Goal: Transaction & Acquisition: Purchase product/service

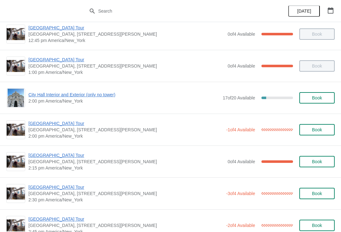
scroll to position [433, 0]
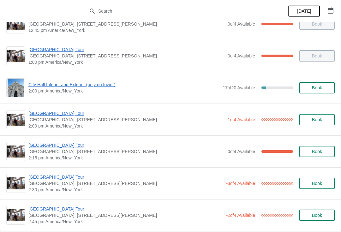
click at [100, 86] on span "City Hall Interior and Exterior (only no tower)" at bounding box center [123, 84] width 191 height 6
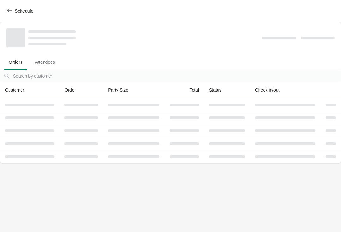
scroll to position [0, 0]
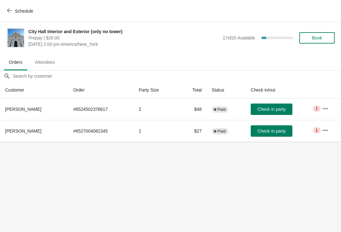
click at [12, 11] on icon "button" at bounding box center [9, 10] width 5 height 5
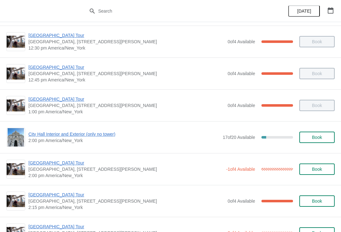
scroll to position [385, 0]
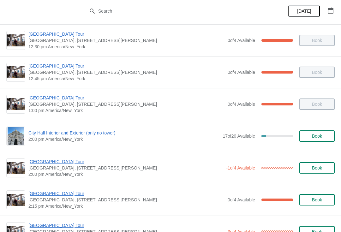
click at [63, 159] on span "[GEOGRAPHIC_DATA] Tour" at bounding box center [125, 162] width 195 height 6
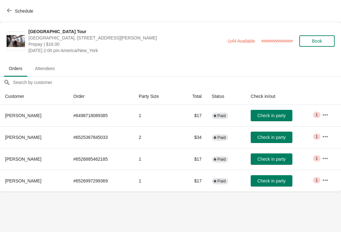
click at [278, 159] on span "Check in party" at bounding box center [271, 159] width 28 height 5
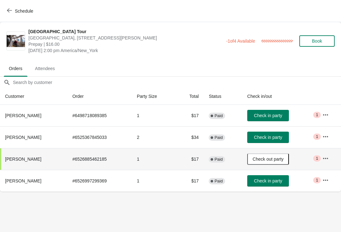
click at [9, 10] on icon "button" at bounding box center [9, 11] width 5 height 4
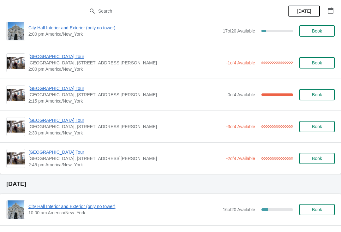
scroll to position [490, 0]
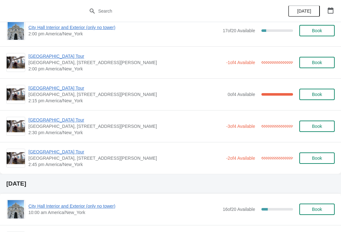
click at [57, 118] on span "[GEOGRAPHIC_DATA] Tour" at bounding box center [125, 120] width 195 height 6
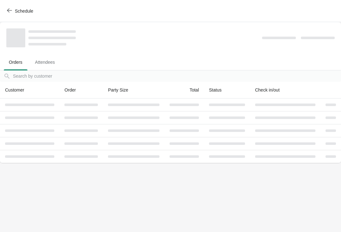
scroll to position [0, 0]
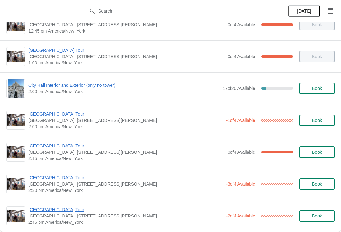
scroll to position [436, 0]
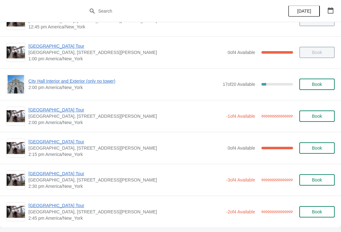
click at [63, 171] on span "[GEOGRAPHIC_DATA] Tour" at bounding box center [125, 174] width 195 height 6
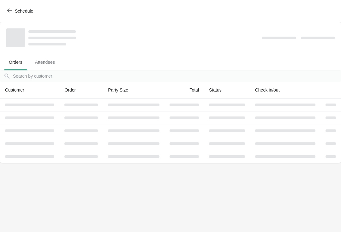
scroll to position [0, 0]
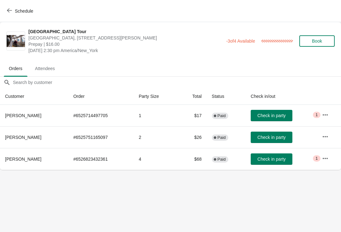
click at [280, 156] on button "Check in party" at bounding box center [272, 158] width 42 height 11
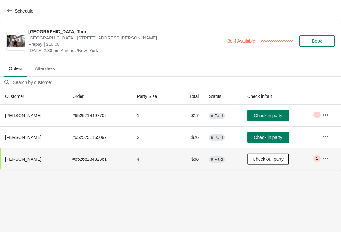
click at [7, 11] on icon "button" at bounding box center [9, 11] width 5 height 4
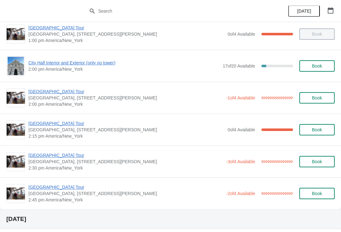
scroll to position [466, 0]
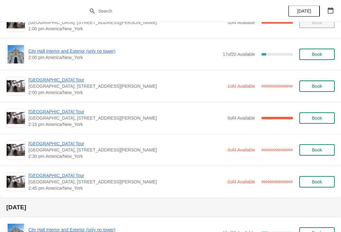
click at [47, 113] on span "[GEOGRAPHIC_DATA] Tour" at bounding box center [126, 112] width 196 height 6
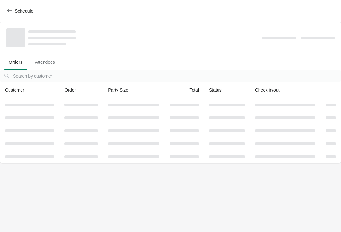
scroll to position [0, 0]
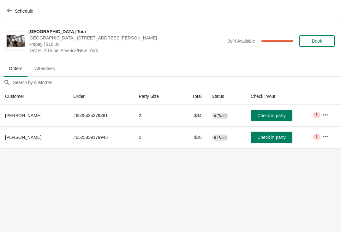
click at [263, 114] on span "Check in party" at bounding box center [271, 115] width 28 height 5
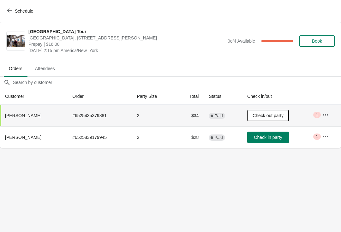
click at [3, 10] on button "Schedule" at bounding box center [20, 10] width 35 height 11
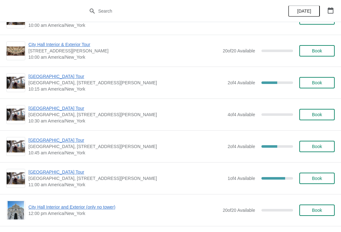
scroll to position [711, 0]
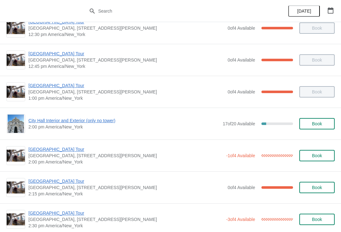
scroll to position [406, 0]
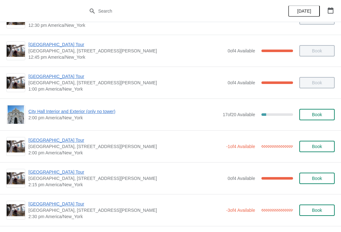
click at [91, 138] on span "[GEOGRAPHIC_DATA] Tour" at bounding box center [125, 140] width 195 height 6
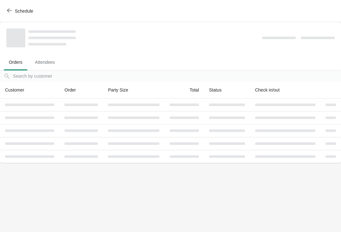
scroll to position [0, 0]
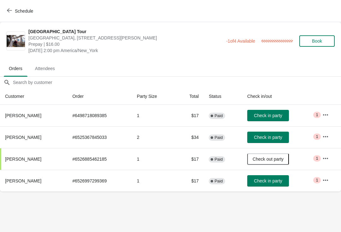
click at [270, 112] on button "Check in party" at bounding box center [268, 115] width 42 height 11
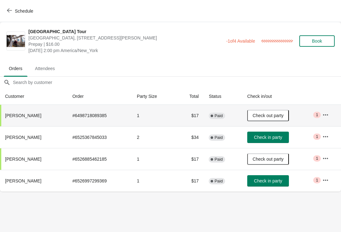
click at [5, 10] on button "Schedule" at bounding box center [20, 10] width 35 height 11
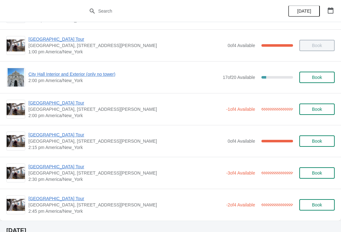
scroll to position [443, 0]
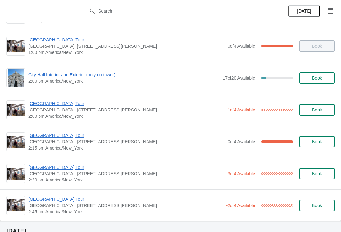
click at [85, 72] on span "City Hall Interior and Exterior (only no tower)" at bounding box center [123, 75] width 191 height 6
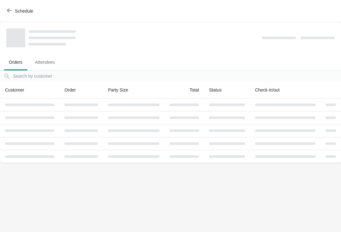
scroll to position [0, 0]
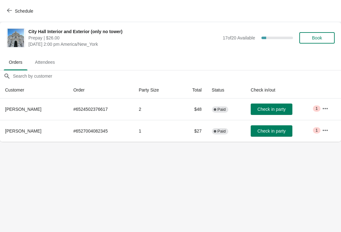
click at [279, 108] on span "Check in party" at bounding box center [271, 109] width 28 height 5
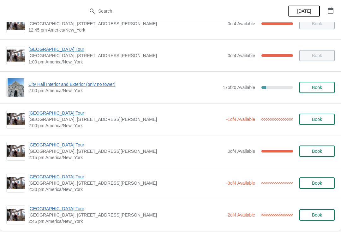
scroll to position [435, 0]
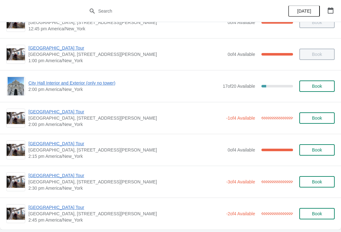
click at [53, 115] on span "[GEOGRAPHIC_DATA] Tour" at bounding box center [125, 112] width 195 height 6
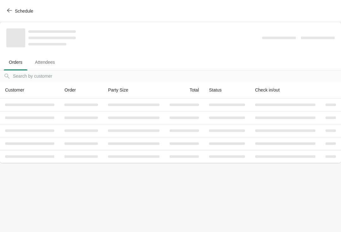
scroll to position [0, 0]
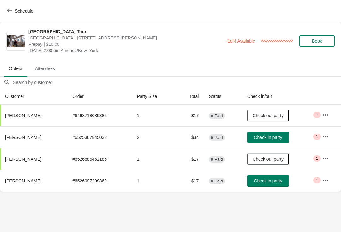
click at [269, 136] on span "Check in party" at bounding box center [268, 137] width 28 height 5
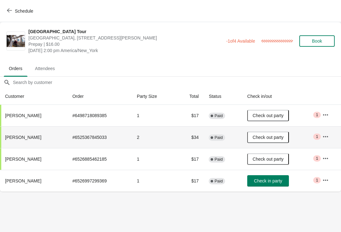
click at [13, 10] on span "Schedule" at bounding box center [20, 11] width 25 height 6
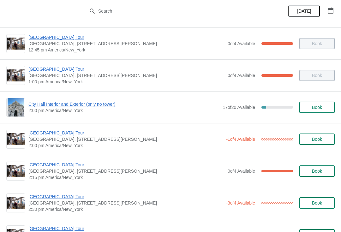
scroll to position [412, 0]
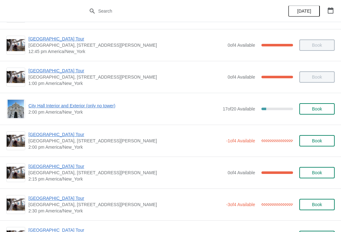
click at [84, 104] on span "City Hall Interior and Exterior (only no tower)" at bounding box center [123, 106] width 191 height 6
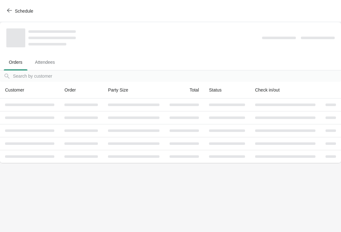
scroll to position [0, 0]
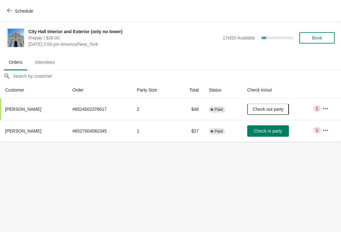
click at [272, 132] on span "Check in party" at bounding box center [268, 131] width 28 height 5
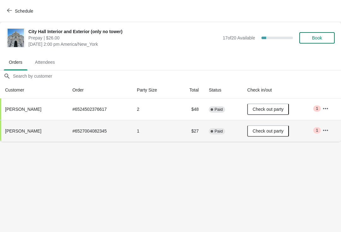
click at [9, 9] on icon "button" at bounding box center [9, 11] width 5 height 4
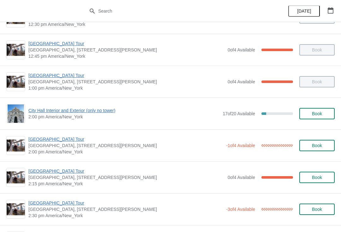
scroll to position [401, 0]
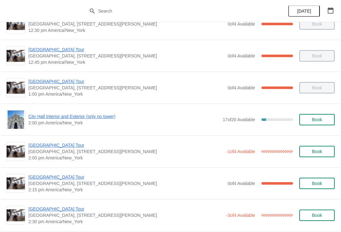
click at [76, 116] on span "City Hall Interior and Exterior (only no tower)" at bounding box center [123, 116] width 191 height 6
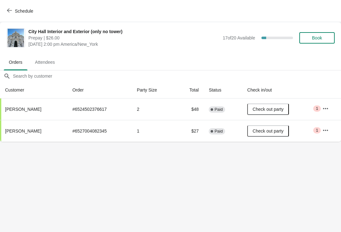
click at [322, 34] on button "Book" at bounding box center [316, 37] width 35 height 11
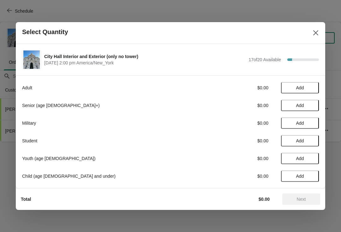
click at [309, 86] on span "Add" at bounding box center [300, 87] width 27 height 5
click at [311, 83] on div "Adult $26.00 1" at bounding box center [170, 87] width 297 height 11
click at [308, 85] on icon at bounding box center [311, 88] width 7 height 7
click at [304, 198] on span "Next" at bounding box center [301, 199] width 9 height 5
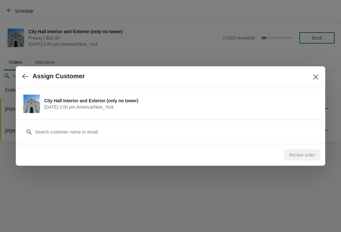
click at [23, 79] on icon "button" at bounding box center [25, 76] width 6 height 6
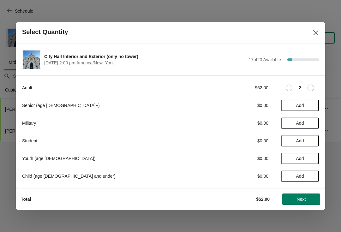
click at [305, 198] on span "Next" at bounding box center [301, 199] width 9 height 5
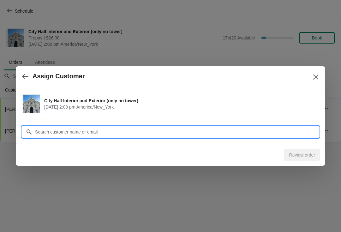
click at [91, 135] on input "Customer" at bounding box center [177, 131] width 284 height 11
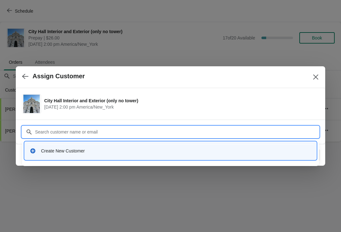
click at [86, 149] on div "Create New Customer" at bounding box center [176, 151] width 270 height 6
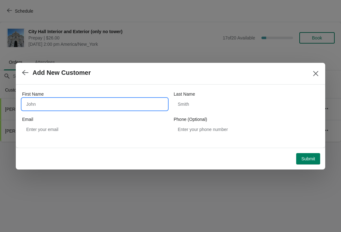
click at [41, 107] on input "First Name" at bounding box center [94, 104] width 145 height 11
type input "Spencer"
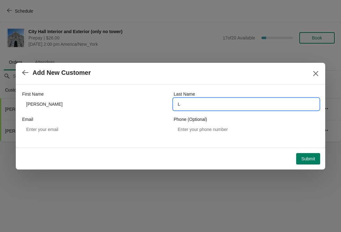
type input "L"
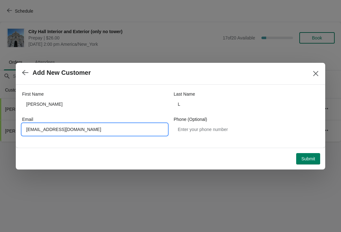
type input "allaboutthis@outlook.com"
click at [301, 159] on span "Submit" at bounding box center [308, 158] width 14 height 5
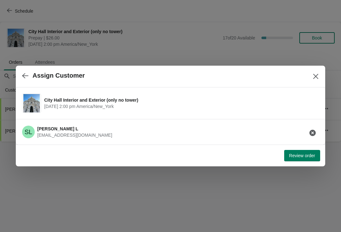
click at [289, 153] on span "Review order" at bounding box center [302, 155] width 26 height 5
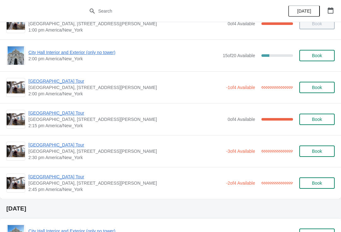
scroll to position [494, 0]
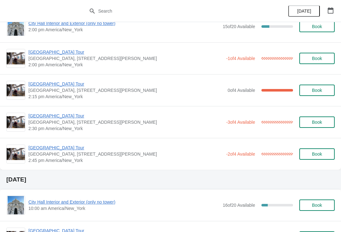
click at [58, 82] on span "[GEOGRAPHIC_DATA] Tour" at bounding box center [126, 84] width 196 height 6
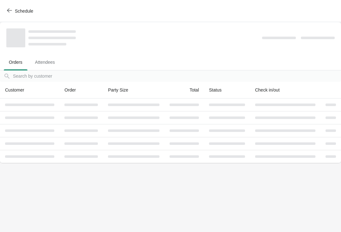
scroll to position [0, 0]
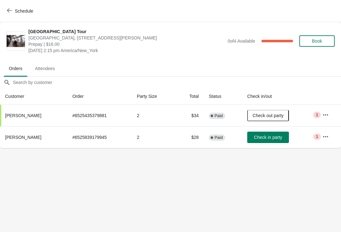
click at [267, 136] on span "Check in party" at bounding box center [268, 137] width 28 height 5
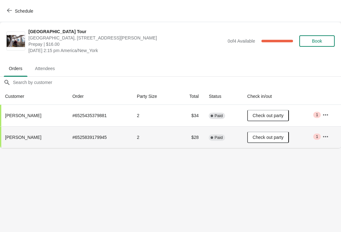
click at [10, 11] on icon "button" at bounding box center [9, 10] width 5 height 5
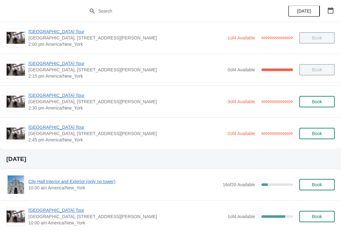
scroll to position [510, 0]
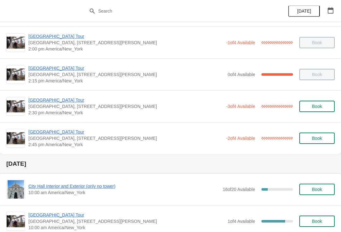
click at [40, 132] on span "[GEOGRAPHIC_DATA] Tour" at bounding box center [125, 132] width 195 height 6
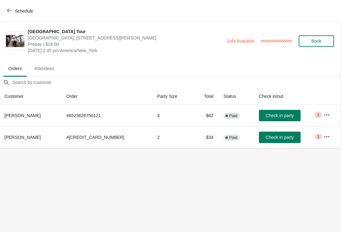
scroll to position [0, 0]
click at [18, 12] on span "Schedule" at bounding box center [24, 11] width 18 height 5
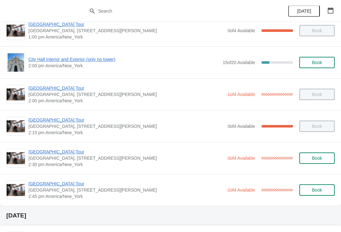
scroll to position [457, 0]
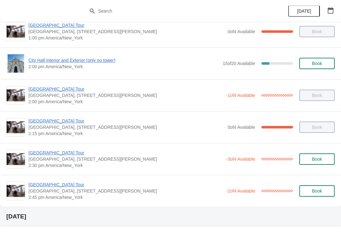
click at [51, 153] on span "[GEOGRAPHIC_DATA] Tour" at bounding box center [125, 153] width 195 height 6
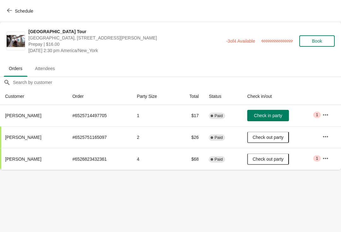
click at [10, 9] on icon "button" at bounding box center [9, 10] width 5 height 5
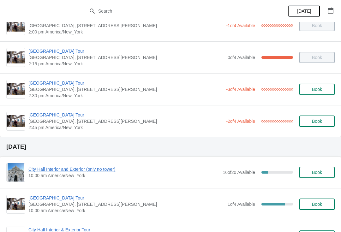
scroll to position [526, 0]
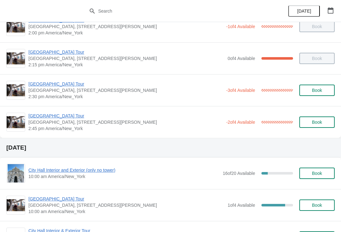
click at [43, 119] on span "[GEOGRAPHIC_DATA] Tour" at bounding box center [125, 116] width 195 height 6
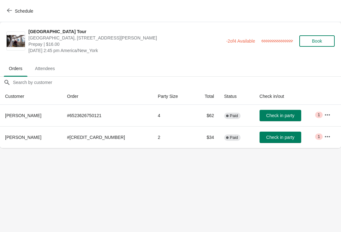
click at [271, 139] on span "Check in party" at bounding box center [280, 137] width 28 height 5
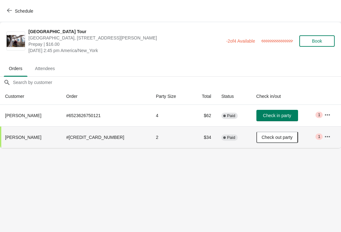
click at [267, 117] on span "Check in party" at bounding box center [277, 115] width 28 height 5
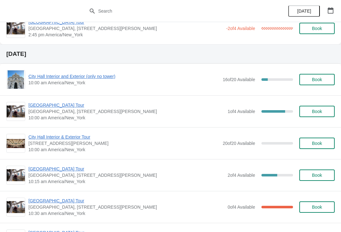
scroll to position [621, 0]
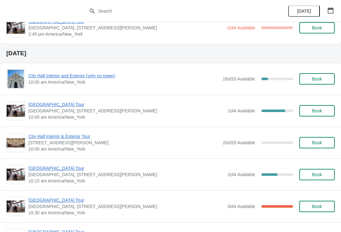
click at [81, 75] on span "City Hall Interior and Exterior (only no tower)" at bounding box center [123, 76] width 191 height 6
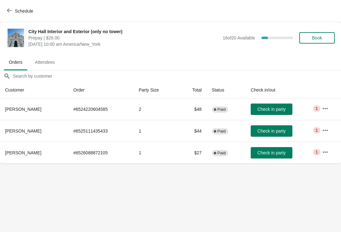
click at [323, 35] on button "Book" at bounding box center [316, 37] width 35 height 11
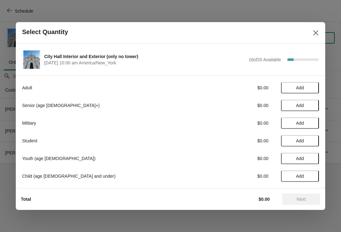
click at [305, 85] on span "Add" at bounding box center [300, 87] width 27 height 5
click at [304, 200] on span "Next" at bounding box center [301, 199] width 9 height 5
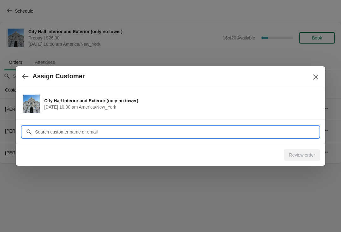
click at [222, 132] on input "Customer" at bounding box center [177, 131] width 284 height 11
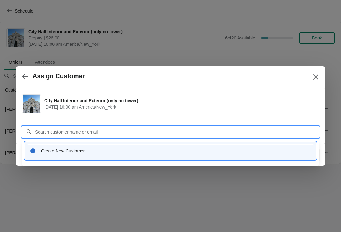
click at [75, 149] on div "Create New Customer" at bounding box center [176, 151] width 270 height 6
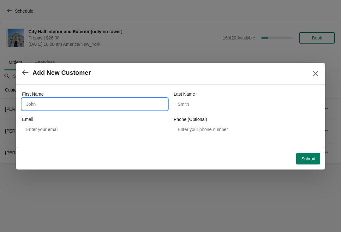
click at [136, 101] on input "First Name" at bounding box center [94, 104] width 145 height 11
type input "[PERSON_NAME]"
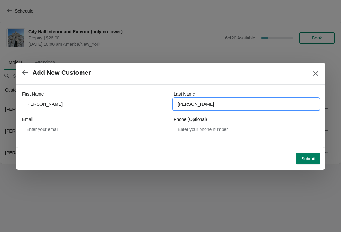
type input "[PERSON_NAME]"
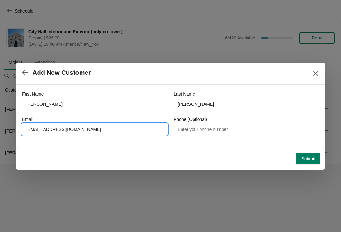
type input "[EMAIL_ADDRESS][DOMAIN_NAME]"
click at [308, 157] on span "Submit" at bounding box center [308, 158] width 14 height 5
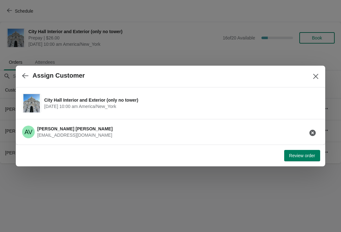
click at [303, 155] on span "Review order" at bounding box center [302, 155] width 26 height 5
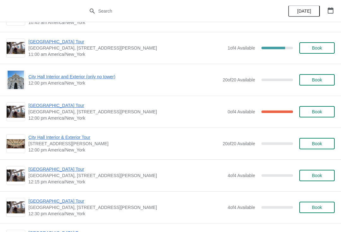
scroll to position [843, 0]
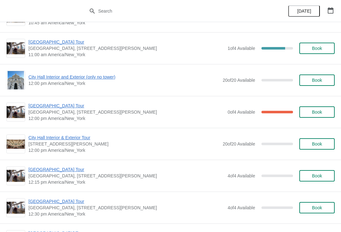
click at [318, 173] on span "Book" at bounding box center [317, 175] width 10 height 5
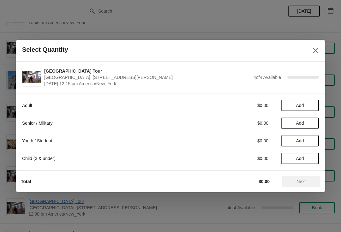
click at [309, 101] on button "Add" at bounding box center [300, 105] width 38 height 11
click at [304, 179] on span "Next" at bounding box center [301, 181] width 9 height 5
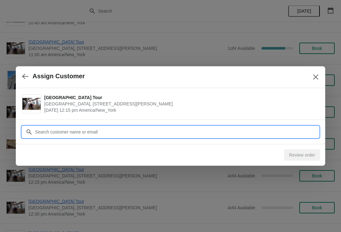
click at [275, 127] on input "Customer" at bounding box center [177, 131] width 284 height 11
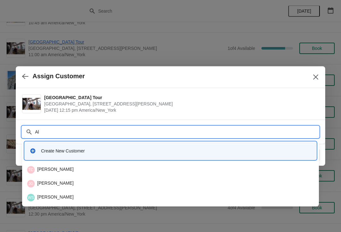
type input "A"
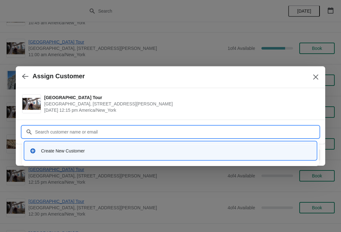
click at [110, 147] on div "Create New Customer" at bounding box center [170, 150] width 287 height 13
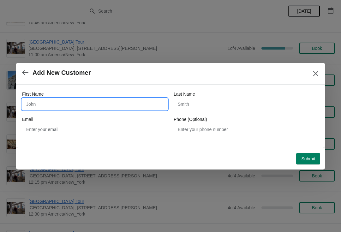
click at [131, 99] on input "First Name" at bounding box center [94, 104] width 145 height 11
type input "[PERSON_NAME]"
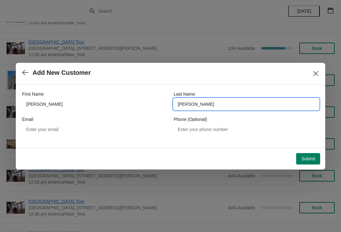
type input "[PERSON_NAME]"
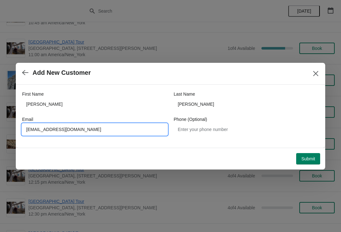
type input "[EMAIL_ADDRESS][DOMAIN_NAME]"
click at [311, 157] on span "Submit" at bounding box center [308, 158] width 14 height 5
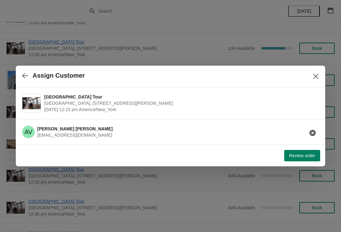
click at [303, 154] on span "Review order" at bounding box center [302, 155] width 26 height 5
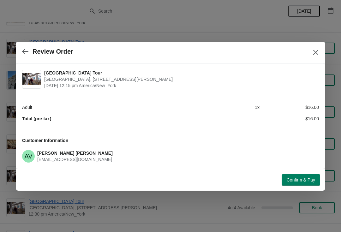
click at [291, 180] on span "Confirm & Pay" at bounding box center [301, 179] width 28 height 5
